Goal: Use online tool/utility: Utilize a website feature to perform a specific function

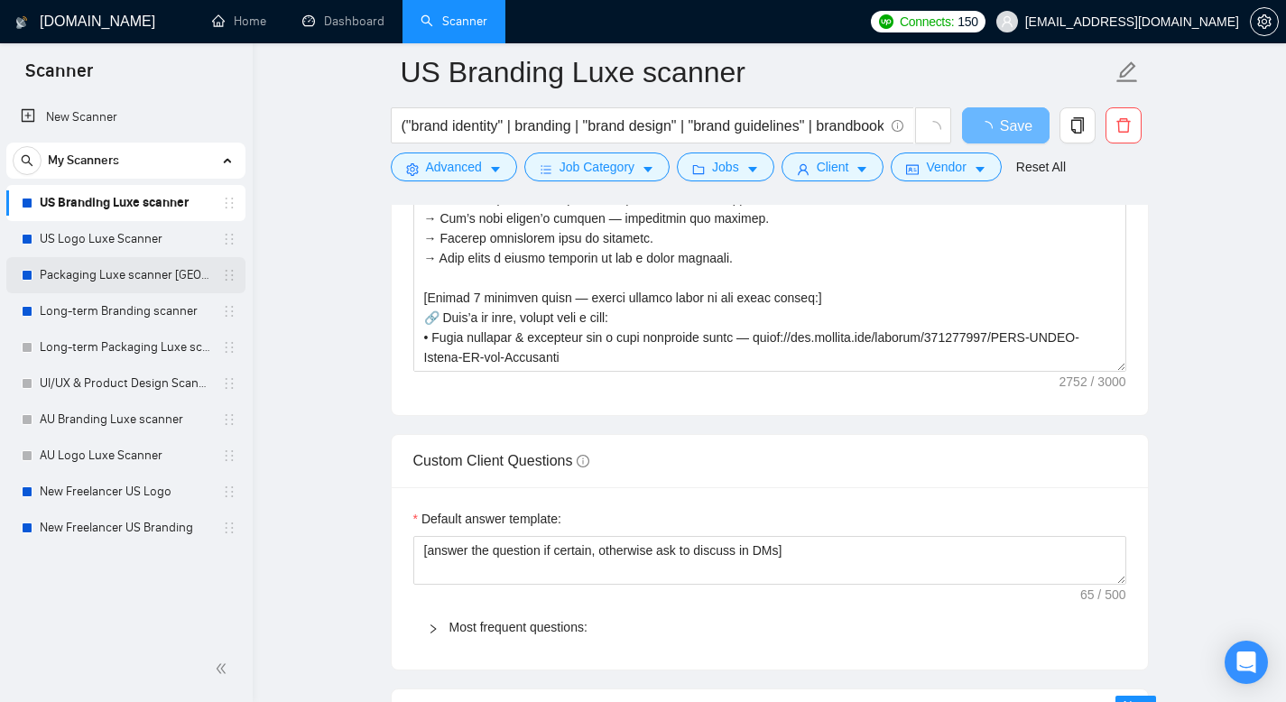
click at [78, 275] on link "Packaging Luxe scanner [GEOGRAPHIC_DATA]" at bounding box center [125, 275] width 171 height 36
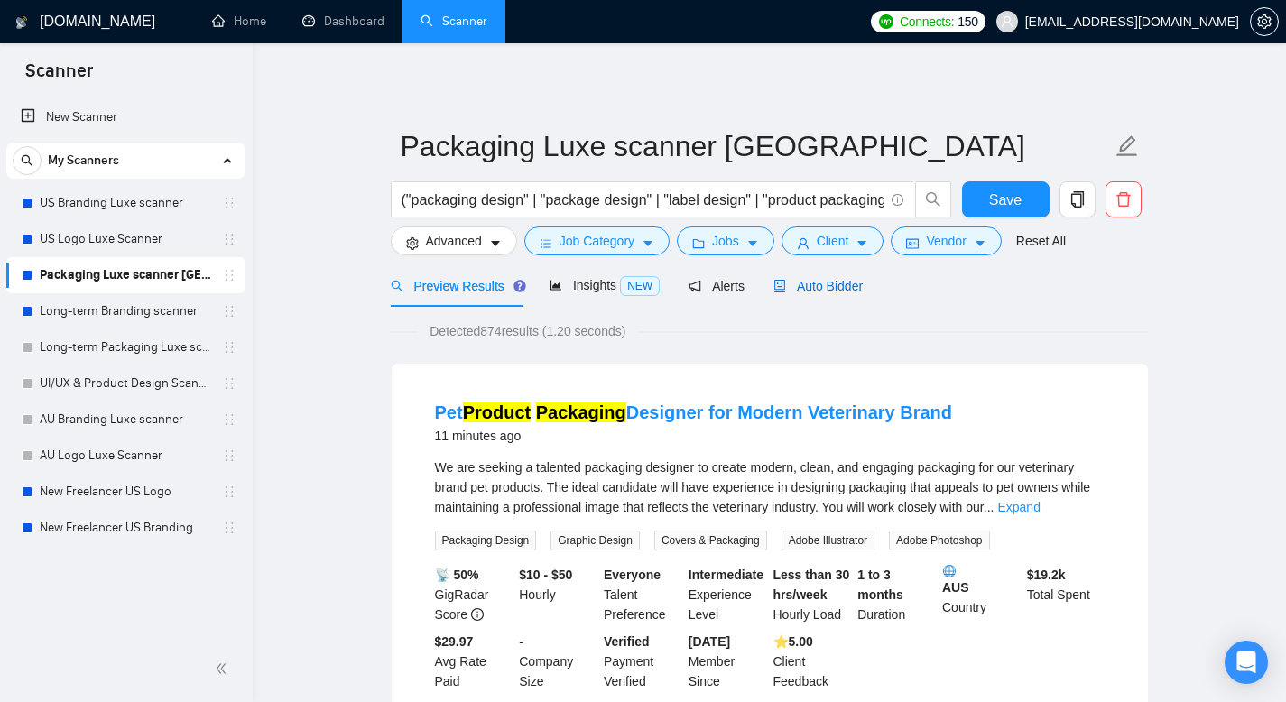
click at [846, 289] on span "Auto Bidder" at bounding box center [817, 286] width 89 height 14
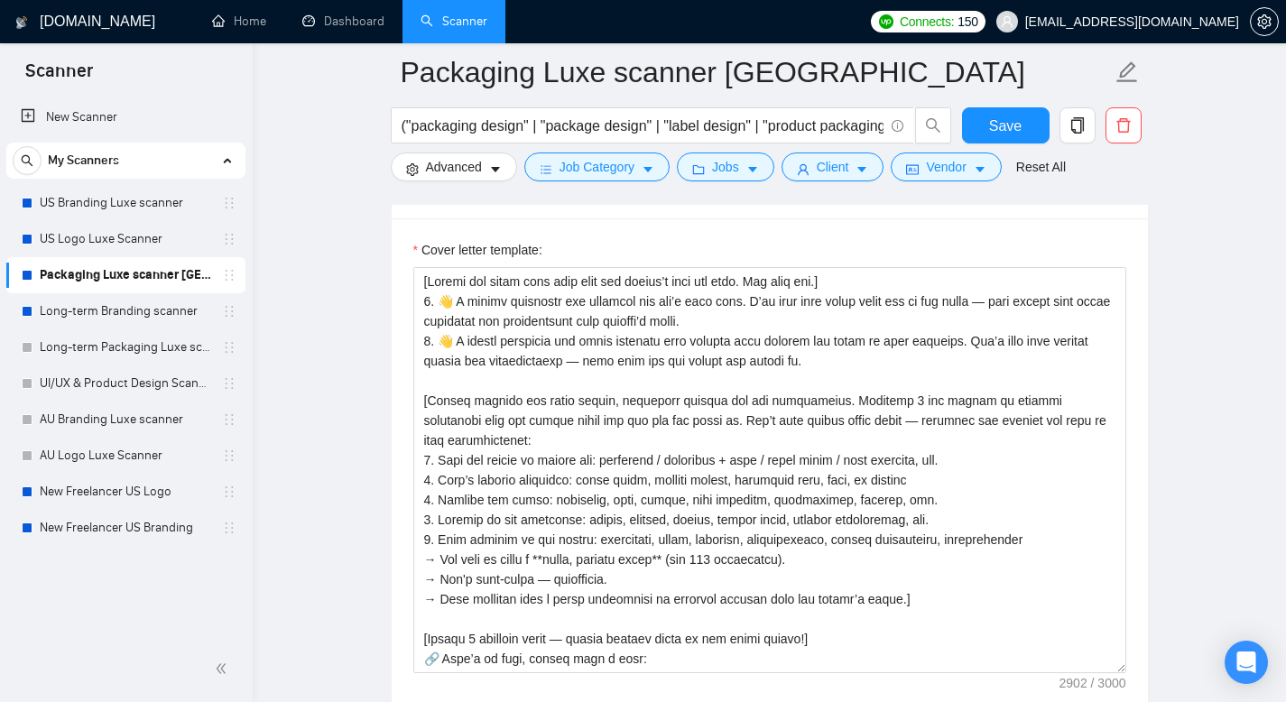
scroll to position [2137, 0]
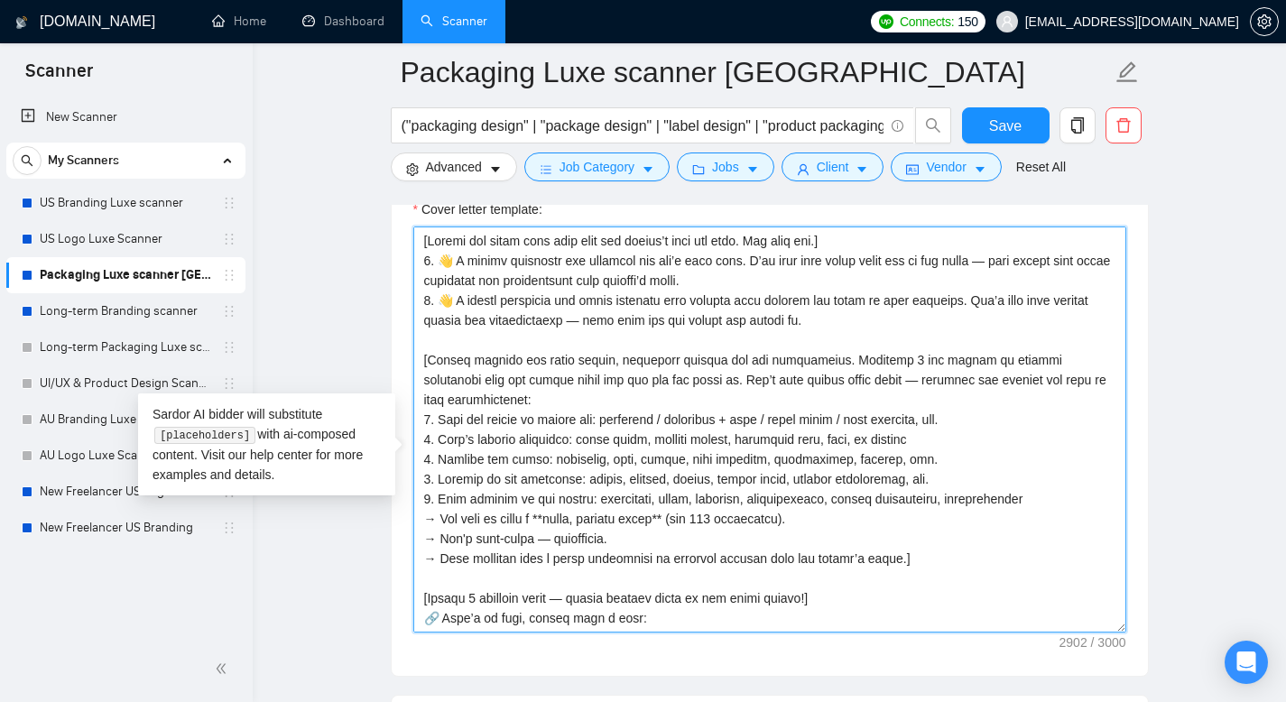
click at [444, 324] on textarea "Cover letter template:" at bounding box center [769, 430] width 713 height 406
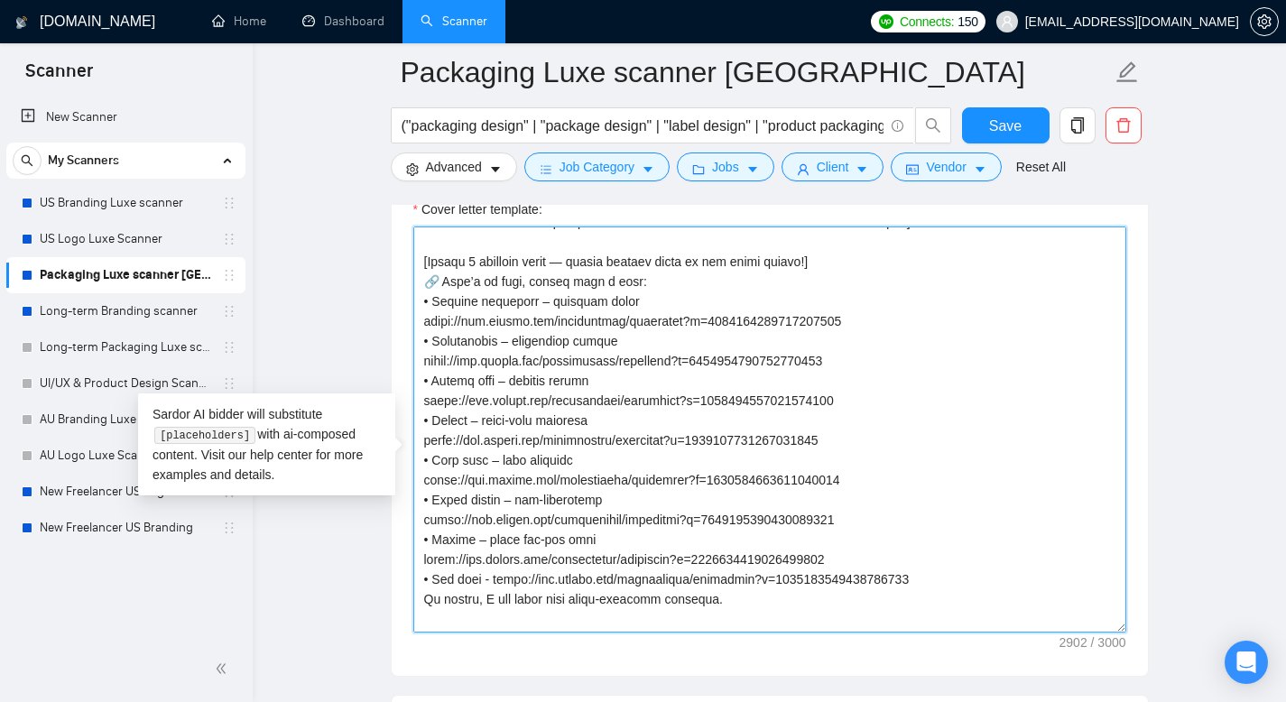
scroll to position [635, 0]
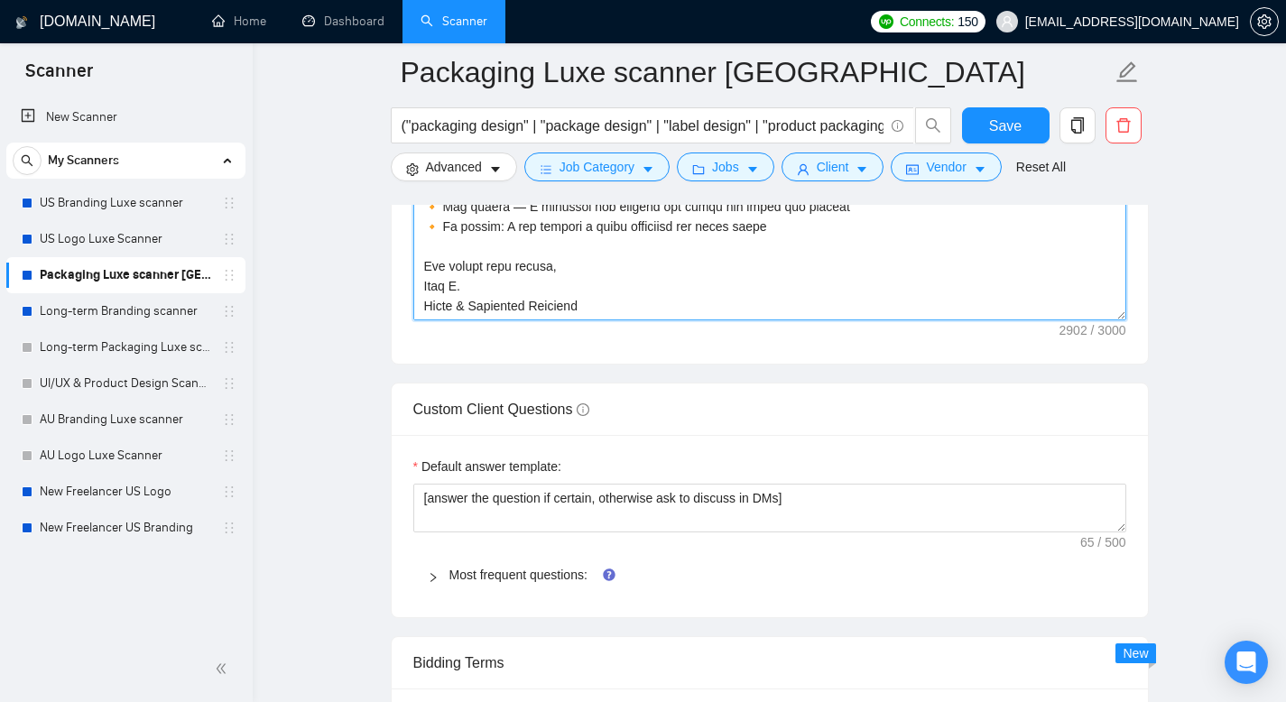
drag, startPoint x: 440, startPoint y: 324, endPoint x: 631, endPoint y: 630, distance: 360.4
click at [617, 699] on form "Auto Bidding Enabled Auto Bidding Enabled: OFF Auto Bidder Schedule Auto Biddin…" at bounding box center [770, 187] width 758 height 4594
